Goal: Task Accomplishment & Management: Use online tool/utility

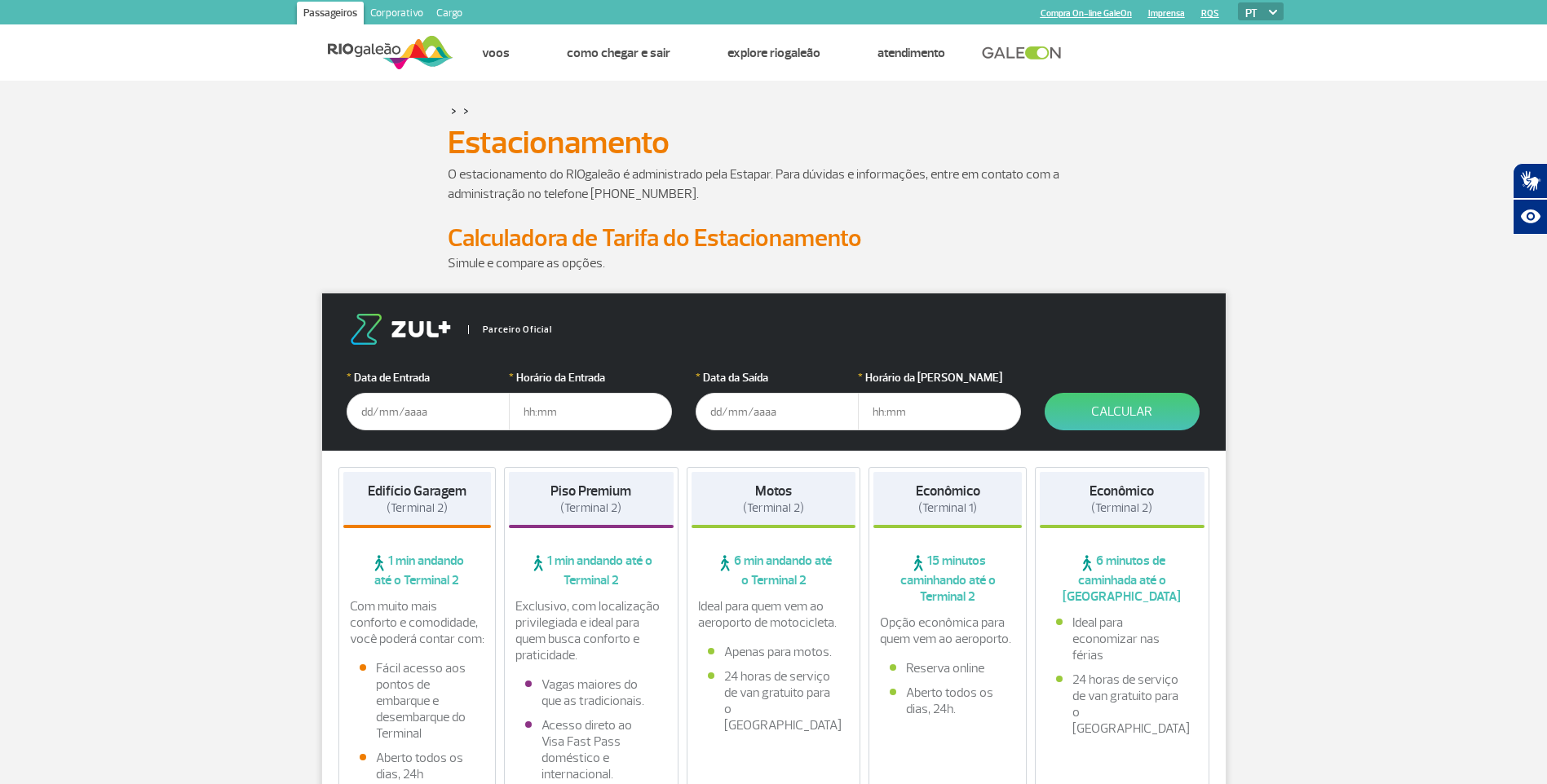
click at [363, 409] on input "text" at bounding box center [428, 411] width 163 height 37
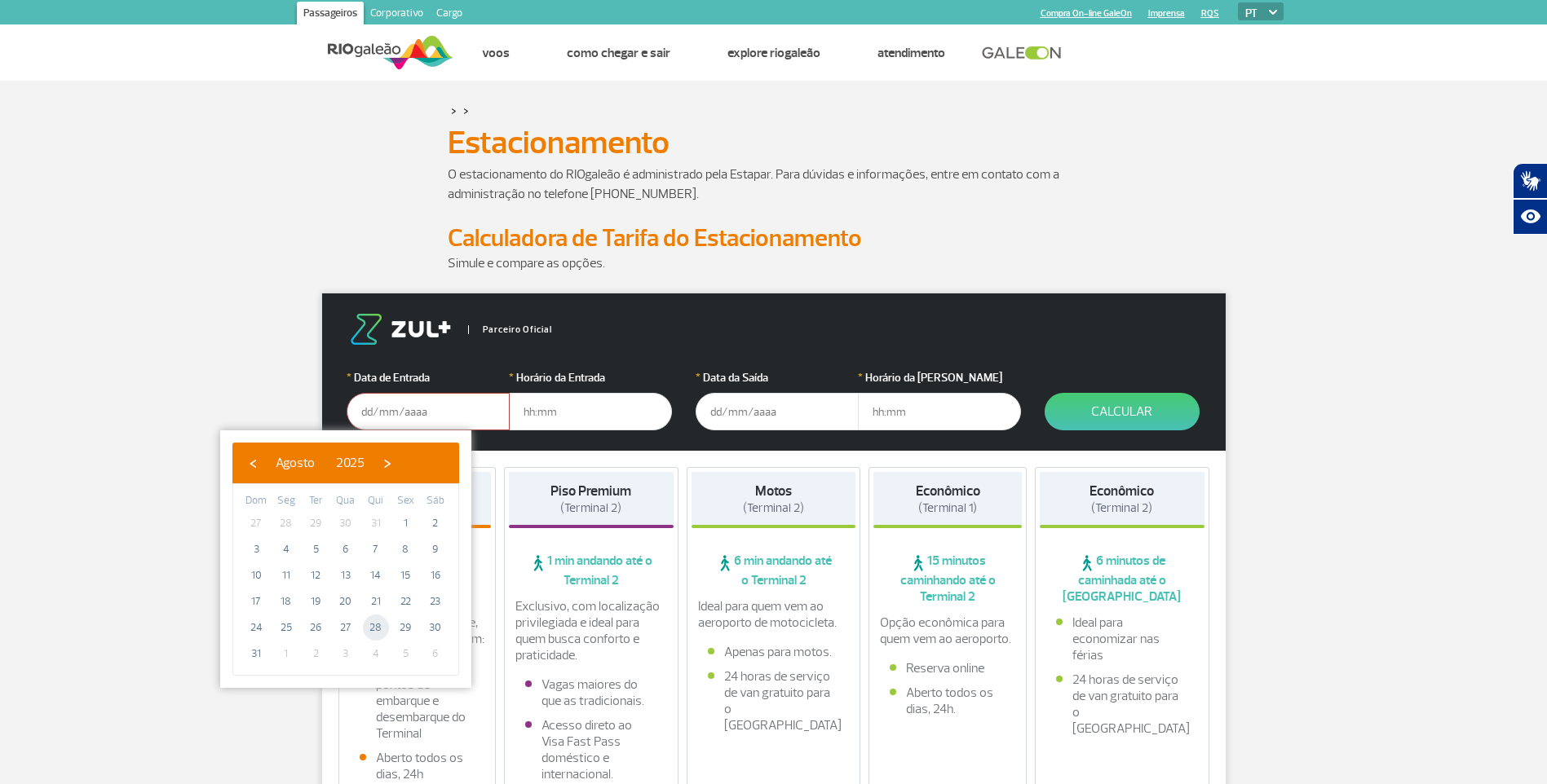
click at [377, 624] on span "28" at bounding box center [376, 627] width 26 height 26
type input "[DATE]"
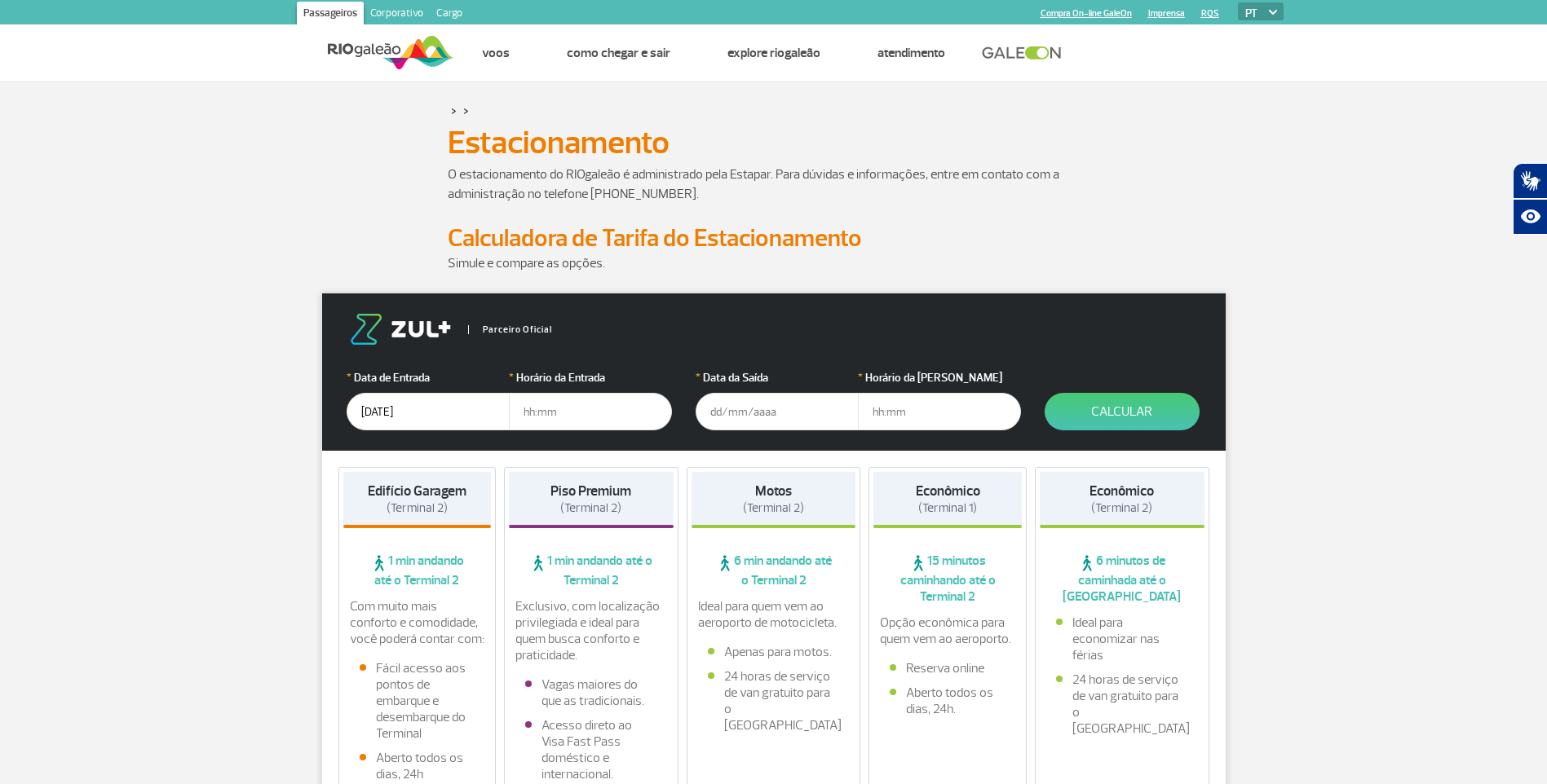
click at [525, 410] on input "text" at bounding box center [590, 411] width 163 height 37
type input "11:00"
click at [717, 409] on input "text" at bounding box center [777, 411] width 163 height 37
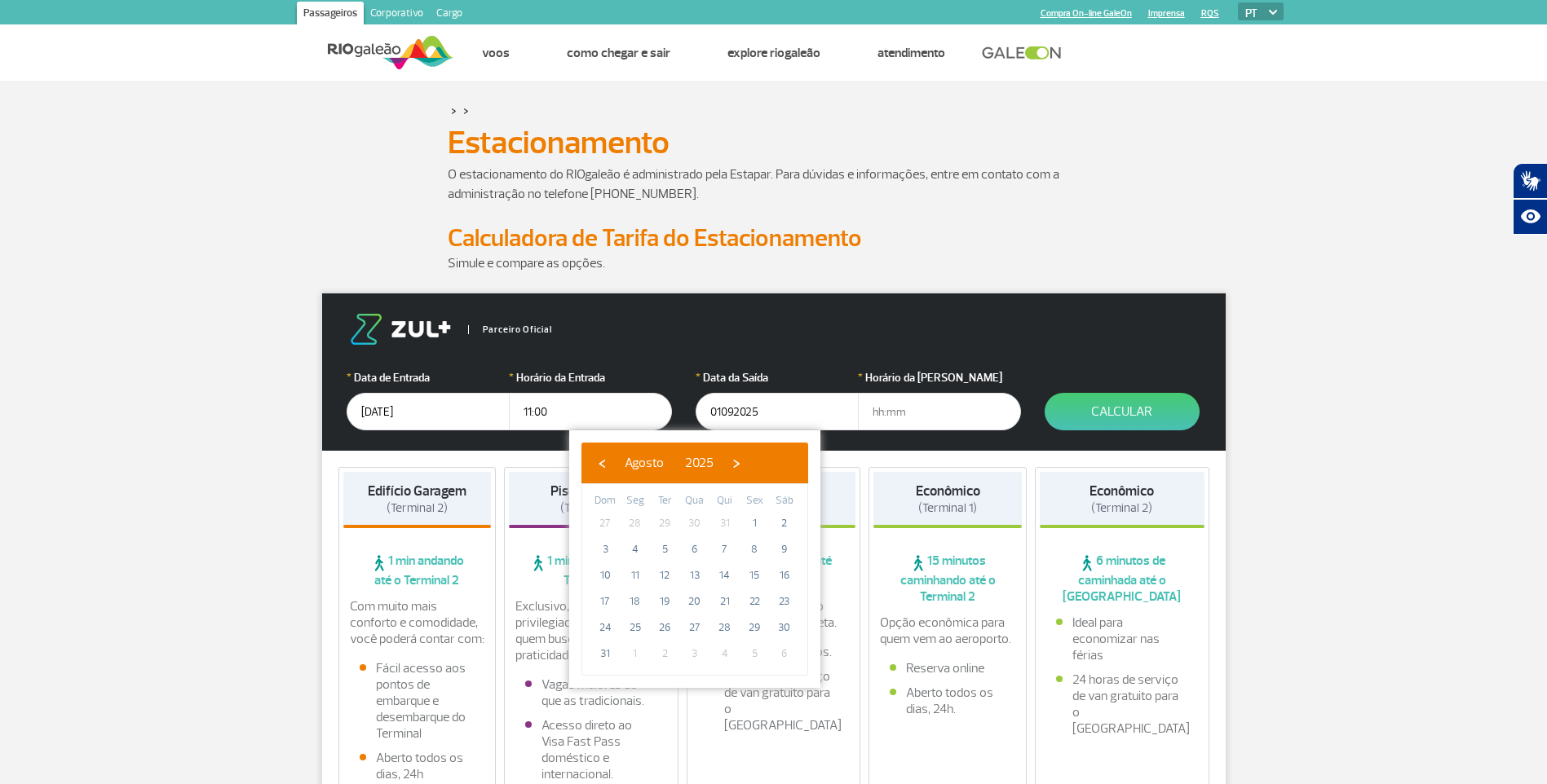
type input "[DATE]"
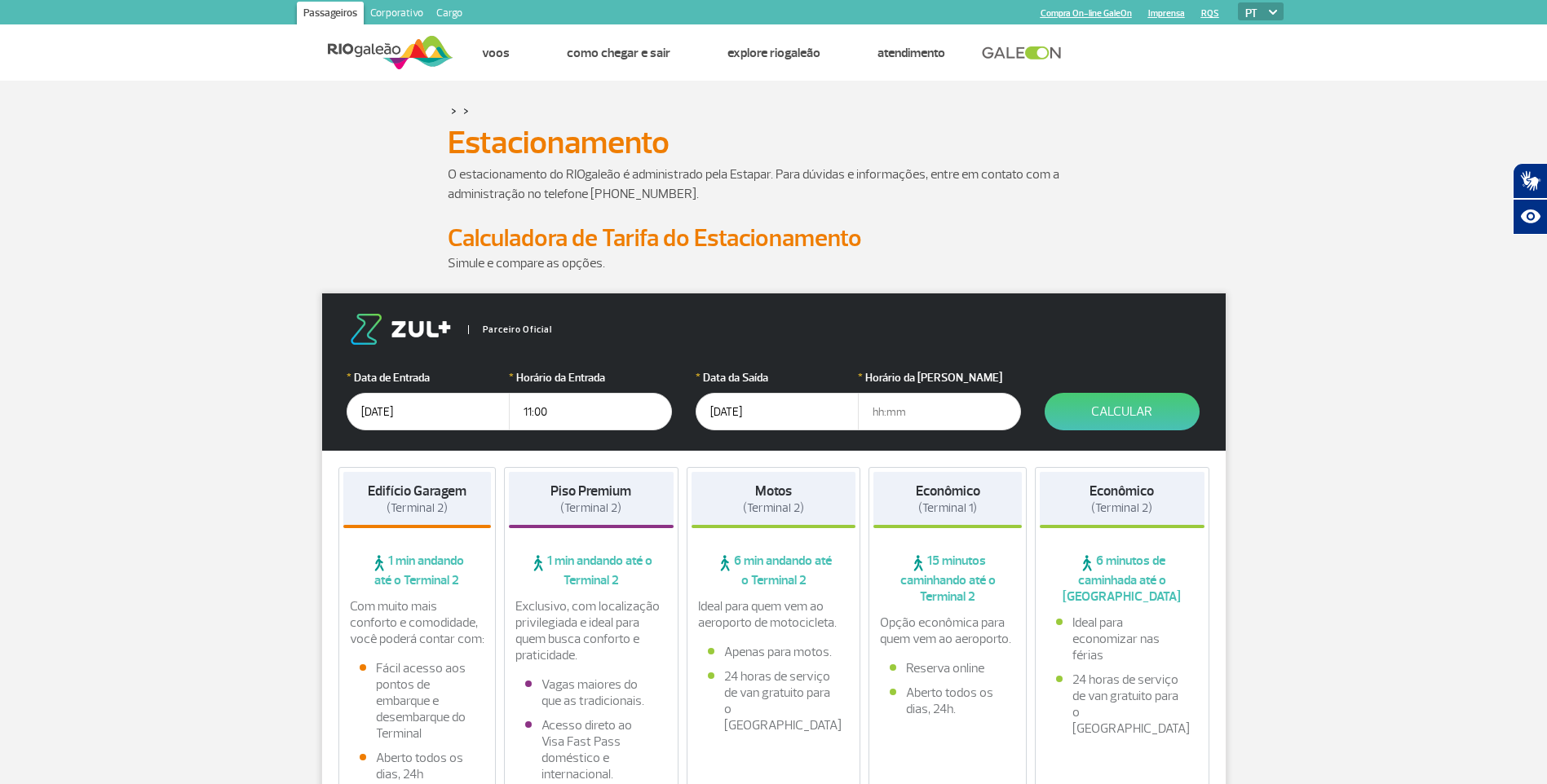
click at [877, 415] on input "text" at bounding box center [939, 411] width 163 height 37
type input "03:00"
click at [1127, 403] on button "Calcular" at bounding box center [1122, 411] width 155 height 37
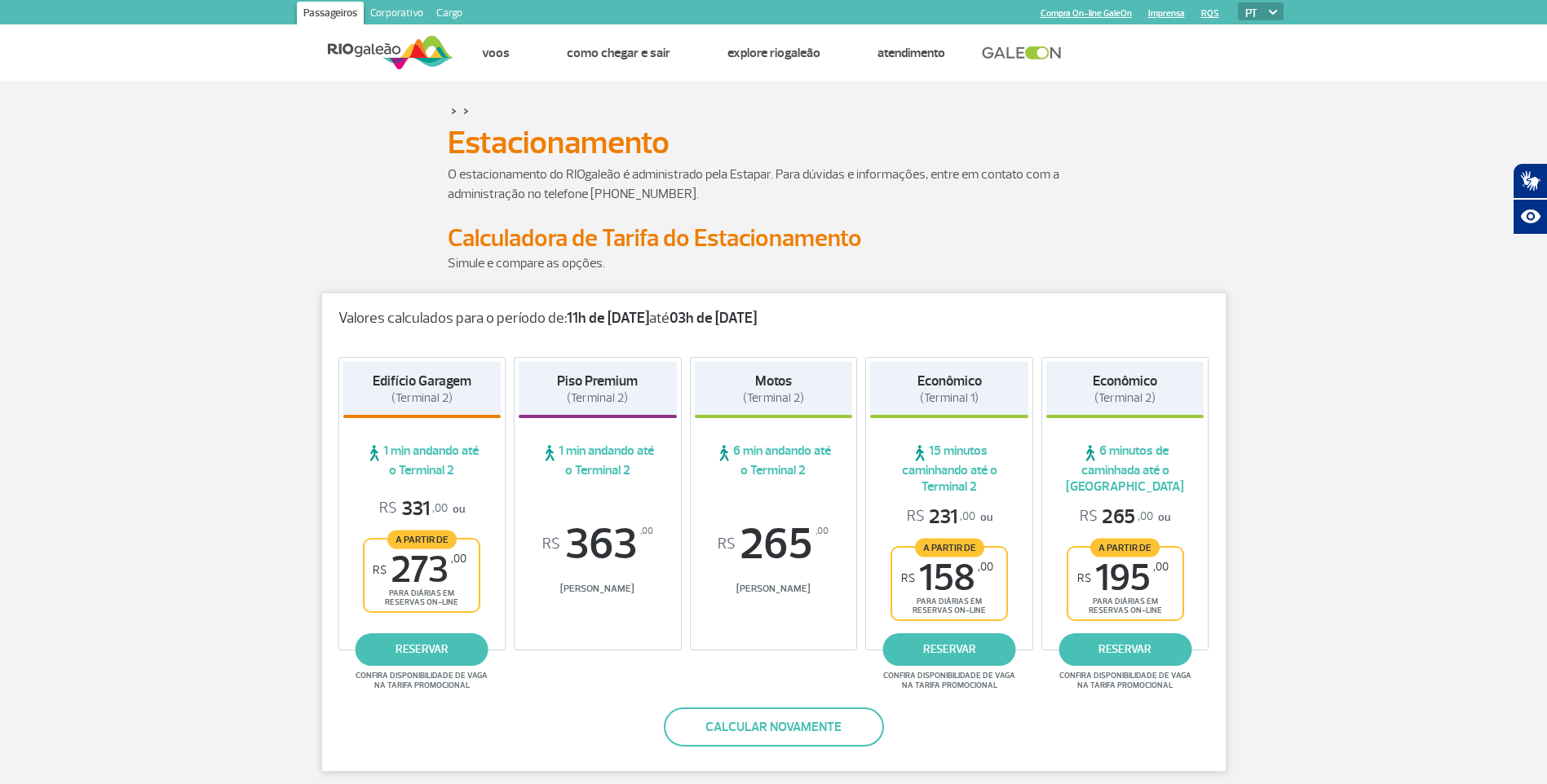
drag, startPoint x: 402, startPoint y: 508, endPoint x: 449, endPoint y: 507, distance: 47.0
click at [449, 507] on p "R$ 331 ,00 ou" at bounding box center [422, 509] width 85 height 25
